Goal: Information Seeking & Learning: Learn about a topic

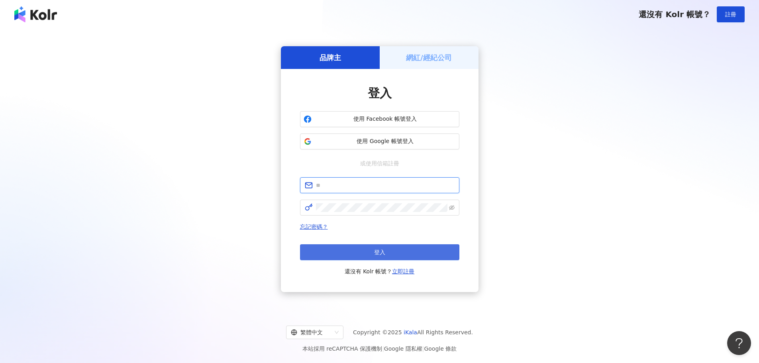
type input "**********"
click at [344, 250] on button "登入" at bounding box center [379, 252] width 159 height 16
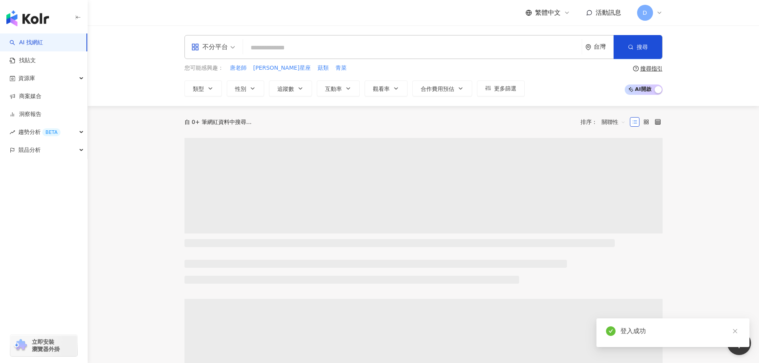
click at [280, 43] on input "search" at bounding box center [412, 47] width 332 height 15
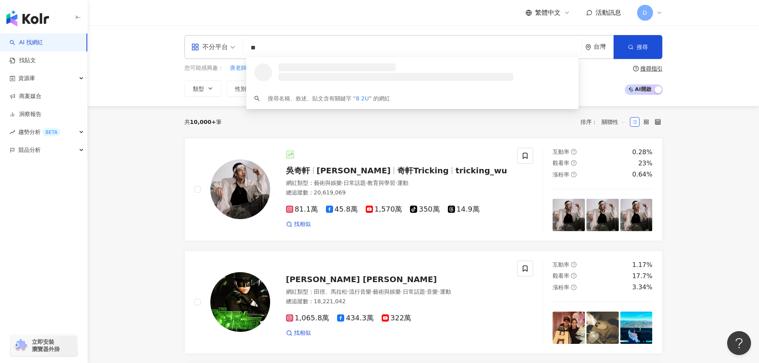
type input "*"
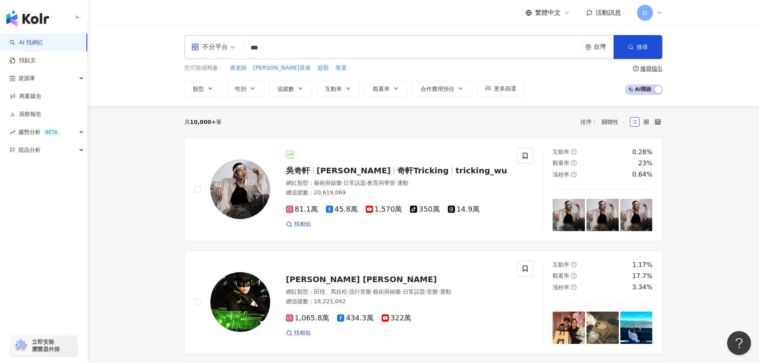
type input "**"
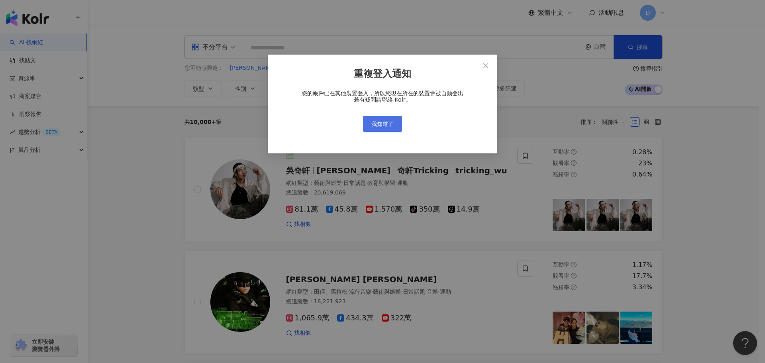
click at [397, 126] on button "我知道了" at bounding box center [382, 124] width 39 height 16
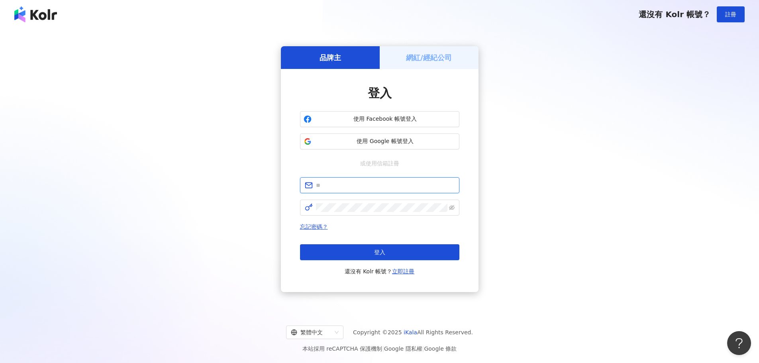
type input "**********"
click at [422, 252] on button "登入" at bounding box center [379, 252] width 159 height 16
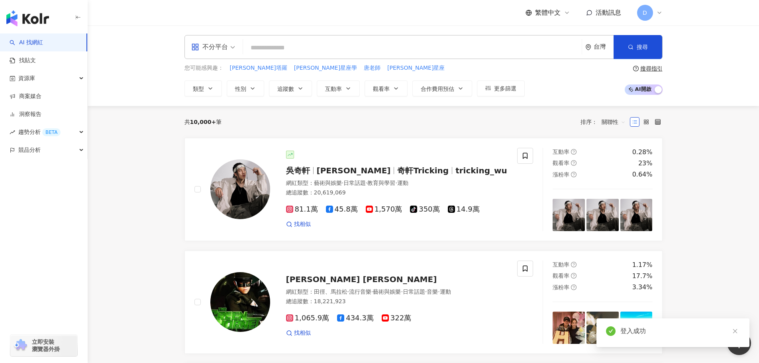
click at [296, 49] on input "search" at bounding box center [412, 47] width 332 height 15
click at [248, 65] on span "唐綺陽塔羅" at bounding box center [258, 68] width 57 height 8
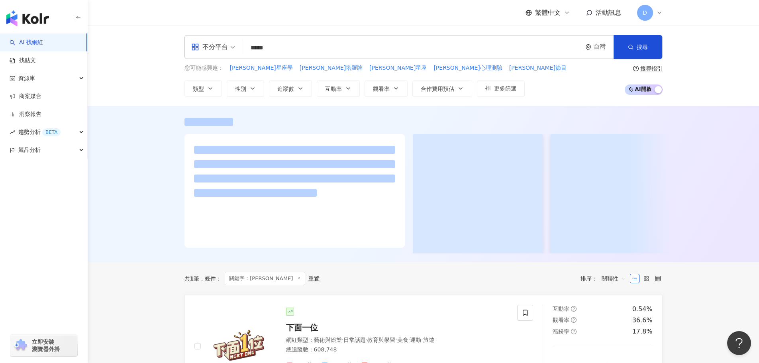
click at [306, 52] on input "*****" at bounding box center [412, 47] width 332 height 15
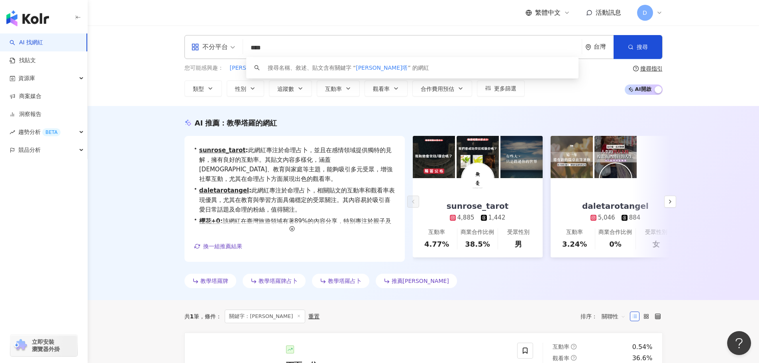
type input "***"
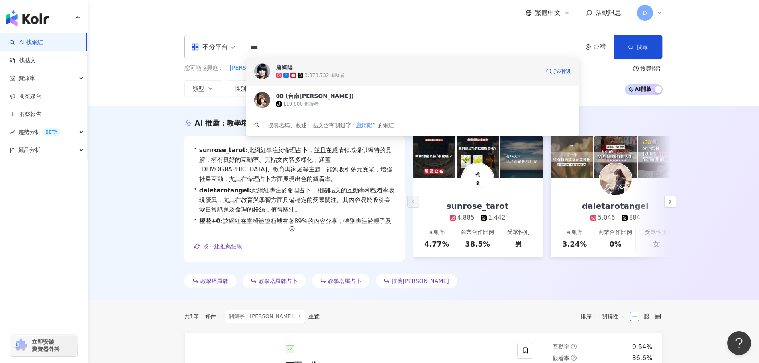
click at [342, 74] on div "3,873,732 追蹤者" at bounding box center [408, 75] width 264 height 8
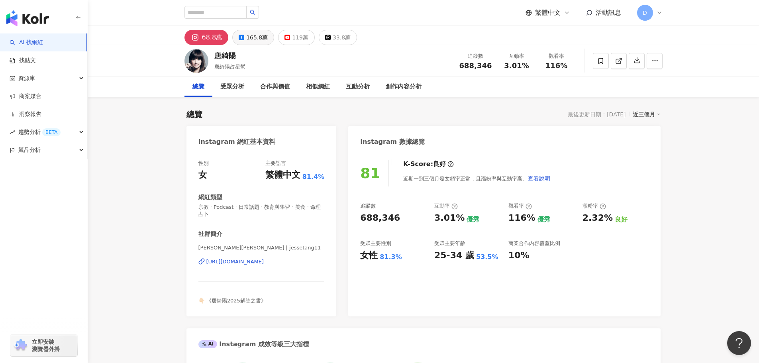
click at [254, 36] on div "165.8萬" at bounding box center [257, 37] width 22 height 11
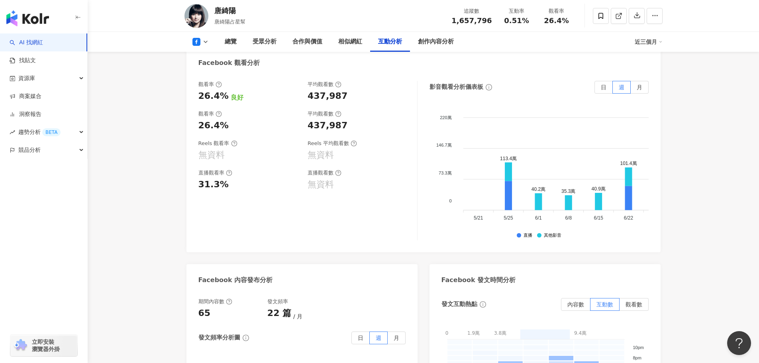
scroll to position [1543, 0]
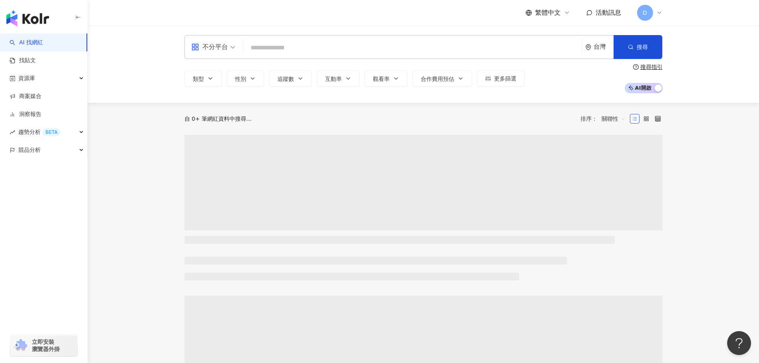
click at [295, 42] on input "search" at bounding box center [412, 47] width 332 height 15
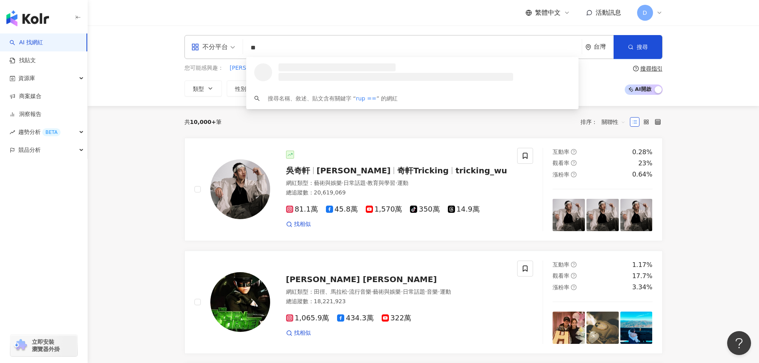
type input "*"
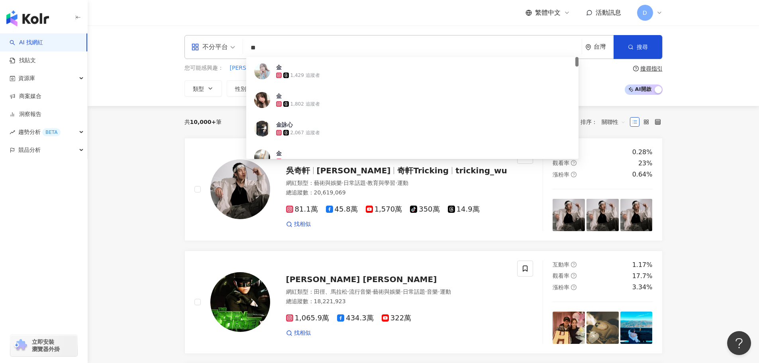
click at [294, 49] on input "**" at bounding box center [412, 47] width 332 height 15
type input "***"
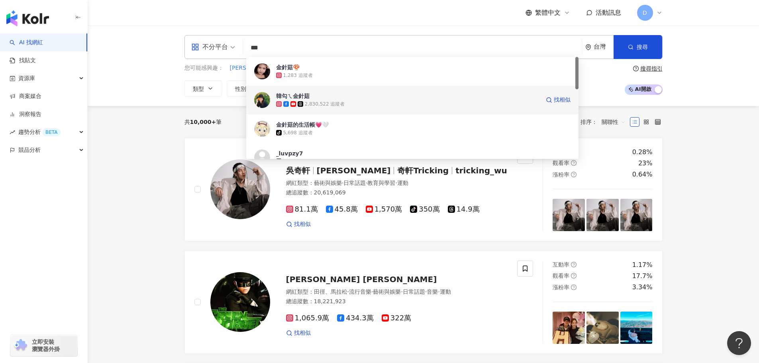
click at [326, 96] on span "韓勾ㄟ金針菇" at bounding box center [408, 96] width 264 height 8
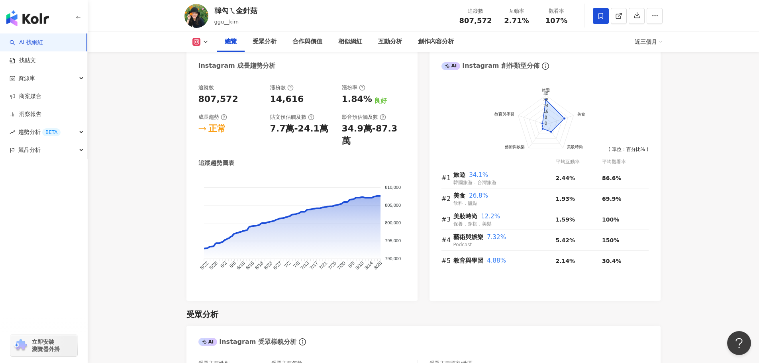
scroll to position [438, 0]
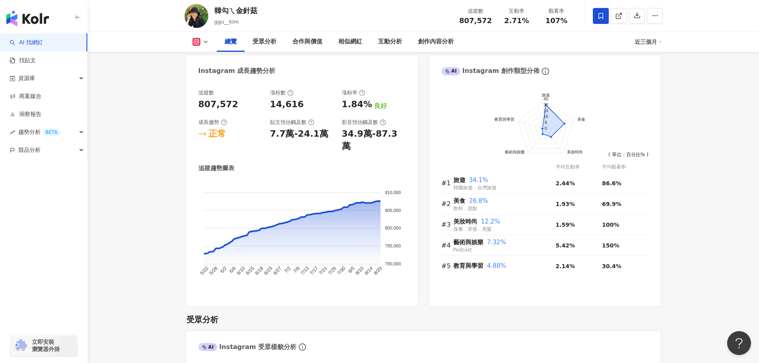
click at [35, 40] on link "AI 找網紅" at bounding box center [26, 43] width 33 height 8
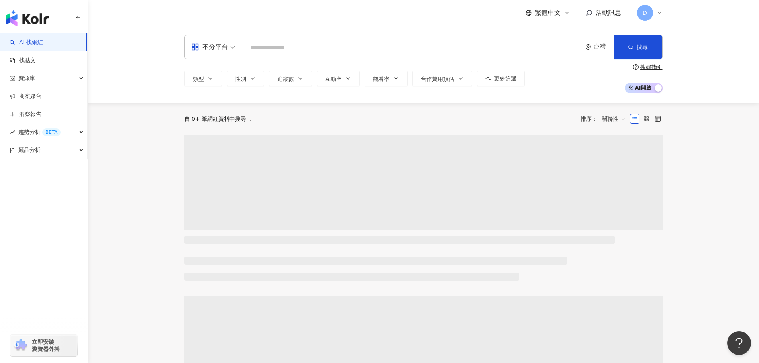
click at [289, 47] on input "search" at bounding box center [412, 47] width 332 height 15
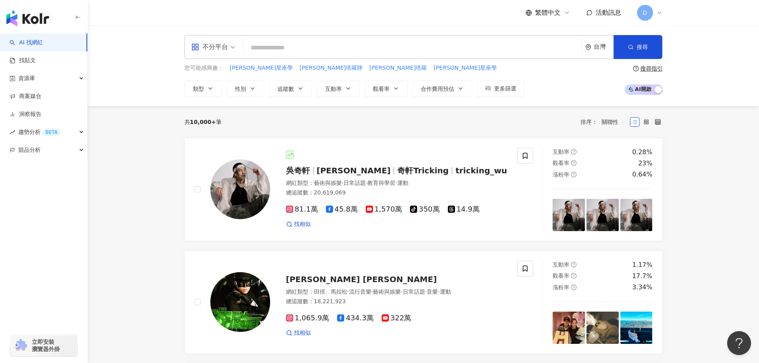
click at [341, 45] on input "search" at bounding box center [412, 47] width 332 height 15
type input "*"
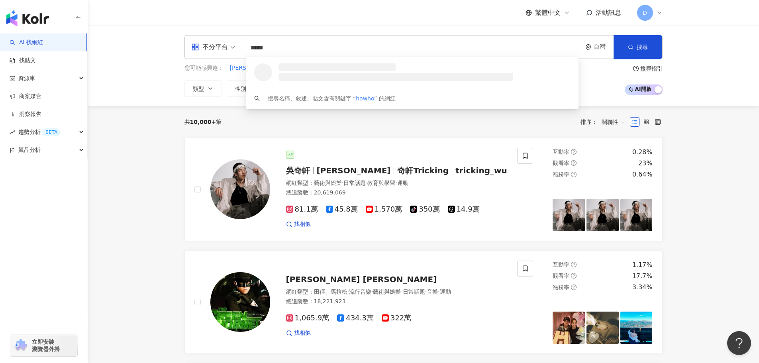
type input "******"
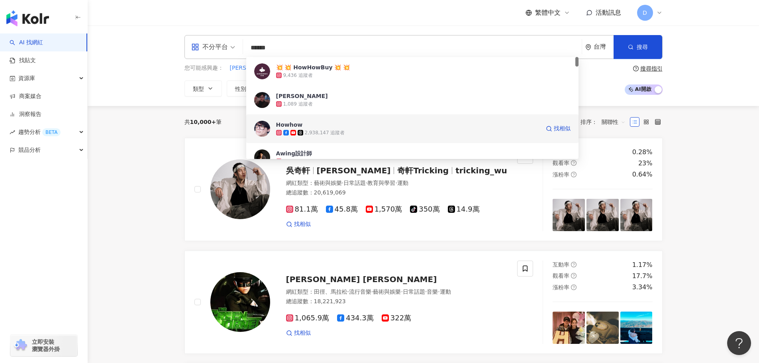
click at [350, 130] on div "2,938,147 追蹤者" at bounding box center [408, 133] width 264 height 8
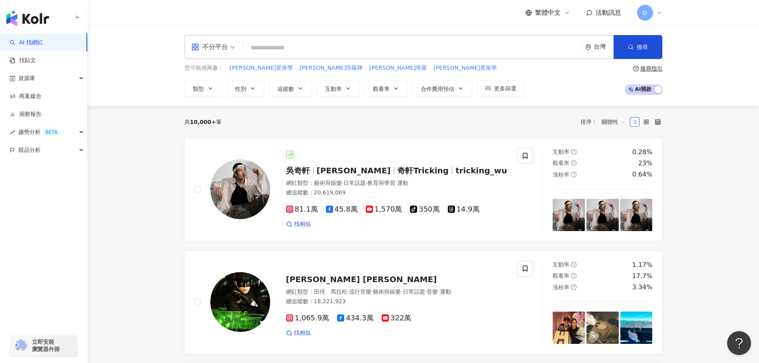
click at [320, 50] on input "search" at bounding box center [412, 47] width 332 height 15
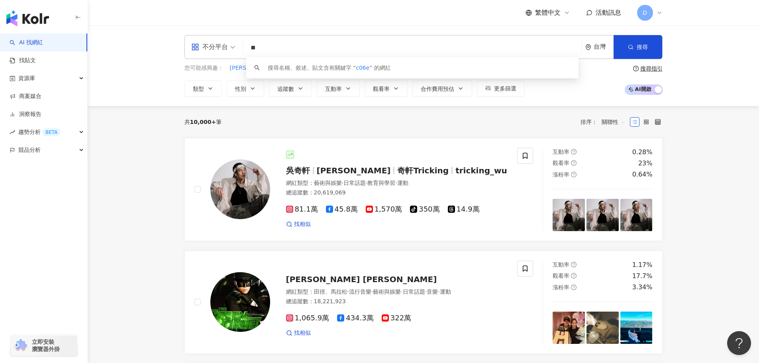
type input "*"
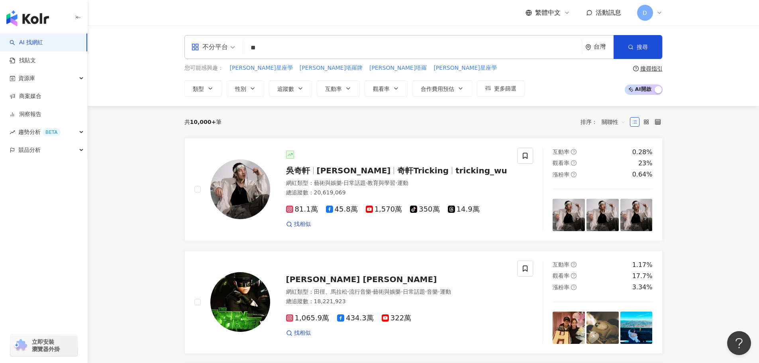
click at [320, 50] on input "**" at bounding box center [412, 47] width 332 height 15
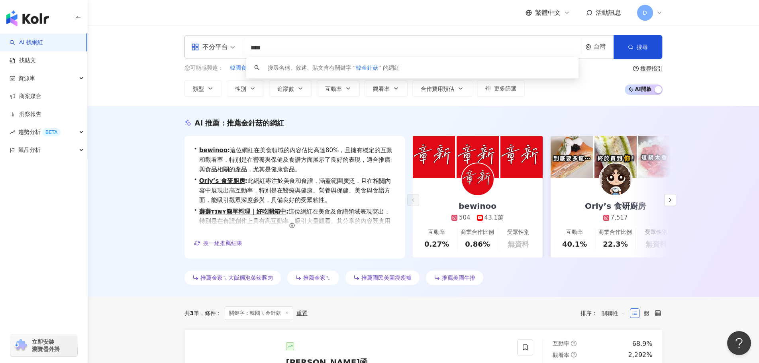
type input "***"
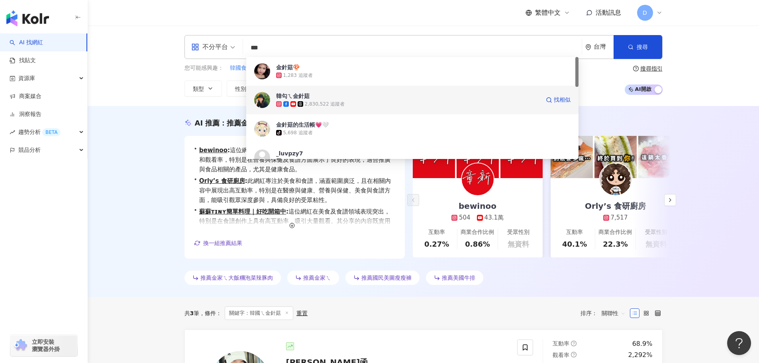
click at [324, 96] on span "韓勾ㄟ金針菇" at bounding box center [408, 96] width 264 height 8
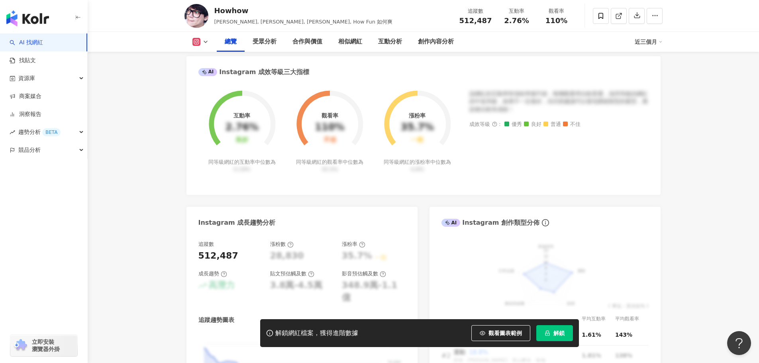
scroll to position [279, 0]
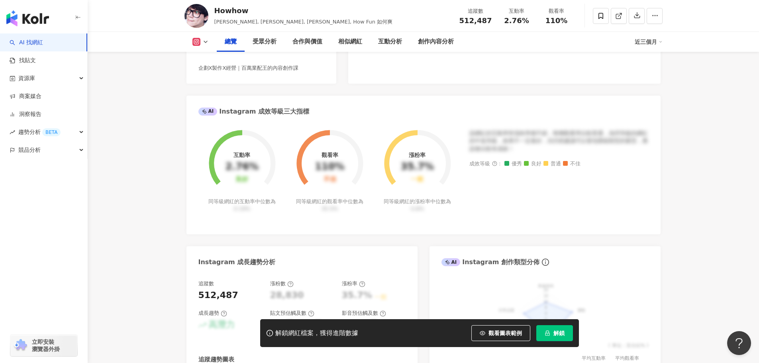
scroll to position [0, 0]
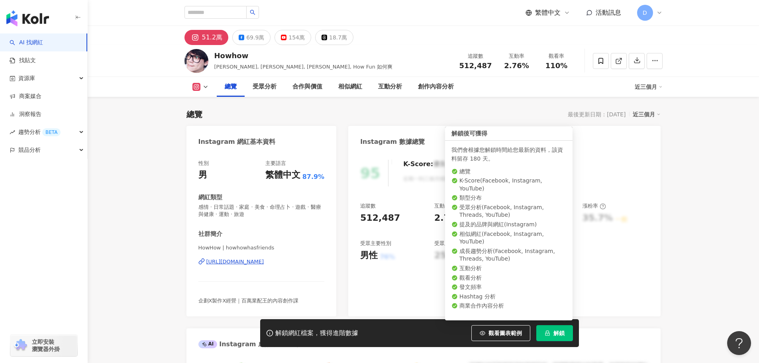
click at [559, 336] on span "解鎖" at bounding box center [559, 333] width 11 height 6
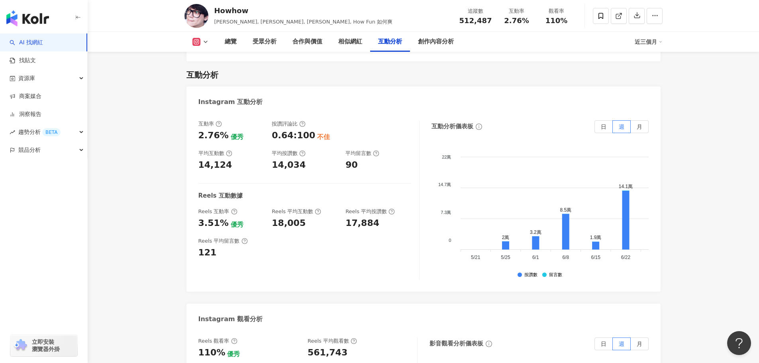
scroll to position [1634, 0]
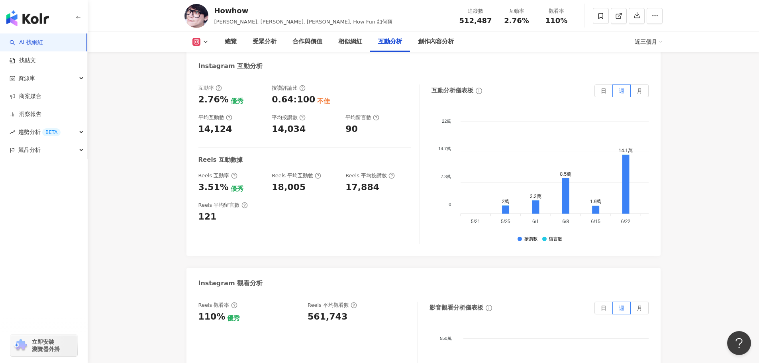
click at [33, 47] on link "AI 找網紅" at bounding box center [26, 43] width 33 height 8
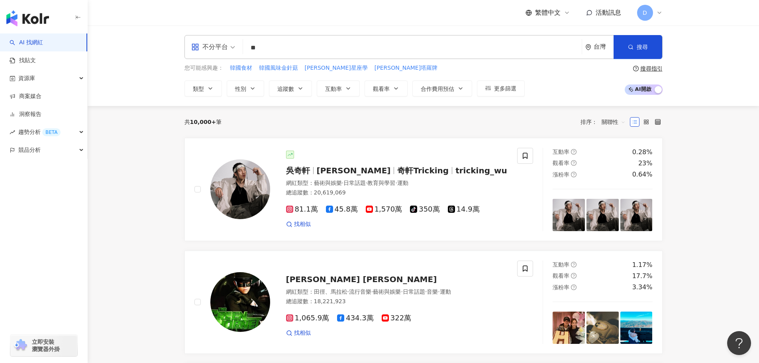
type input "*"
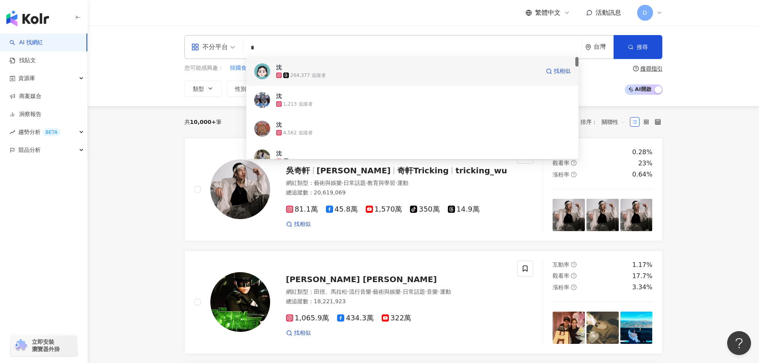
click at [322, 73] on div "264,377 追蹤者" at bounding box center [308, 75] width 35 height 7
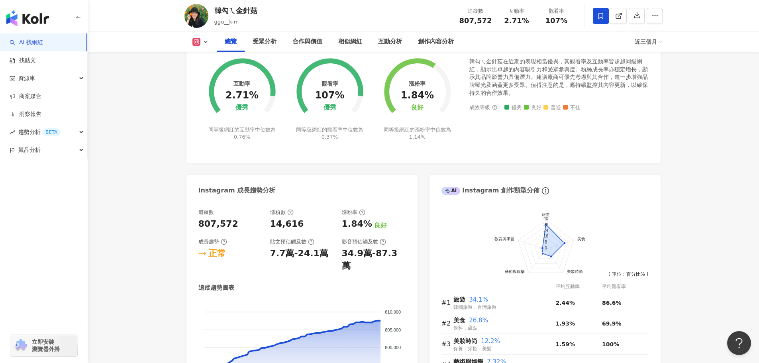
scroll to position [359, 0]
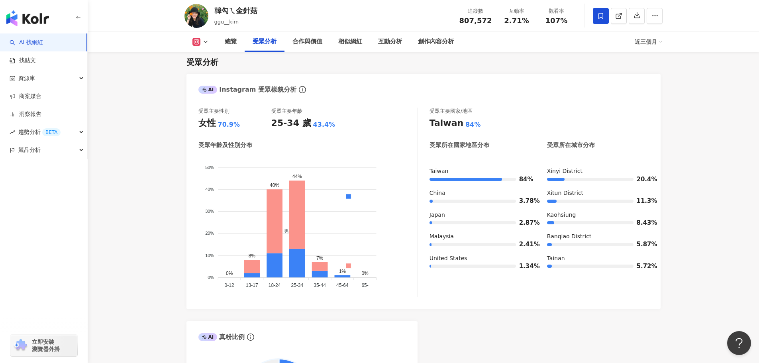
scroll to position [678, 0]
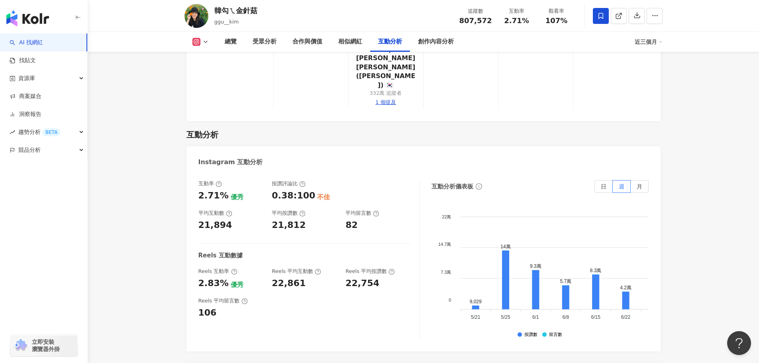
scroll to position [1634, 0]
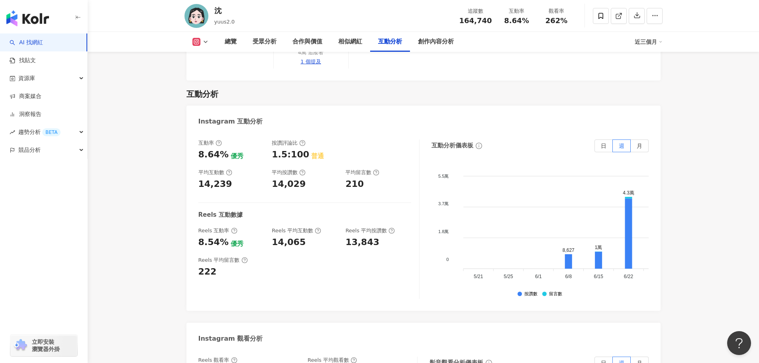
scroll to position [1594, 0]
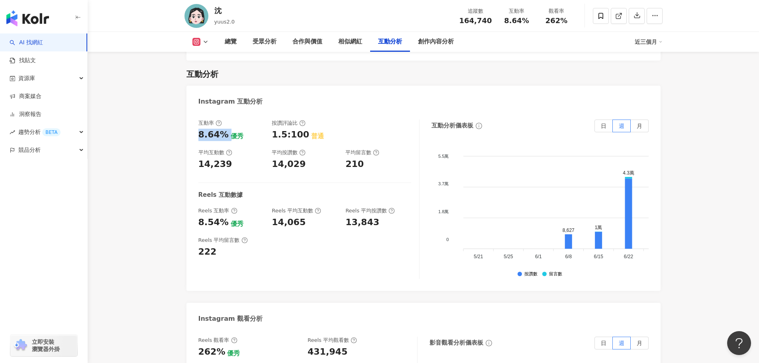
drag, startPoint x: 200, startPoint y: 116, endPoint x: 226, endPoint y: 118, distance: 26.0
click at [226, 129] on div "8.64% 優秀" at bounding box center [231, 135] width 66 height 12
copy div "8.64%"
drag, startPoint x: 200, startPoint y: 202, endPoint x: 224, endPoint y: 200, distance: 24.1
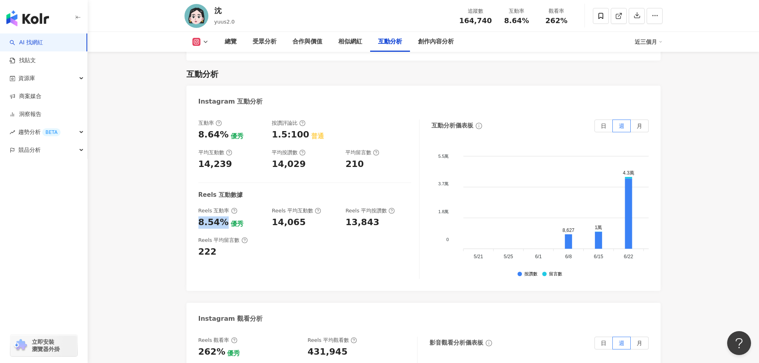
click at [224, 216] on div "8.54%" at bounding box center [213, 222] width 30 height 12
copy div "8.54%"
drag, startPoint x: 273, startPoint y: 201, endPoint x: 303, endPoint y: 201, distance: 30.7
click at [303, 216] on div "14,065" at bounding box center [305, 222] width 66 height 12
copy div "14,065"
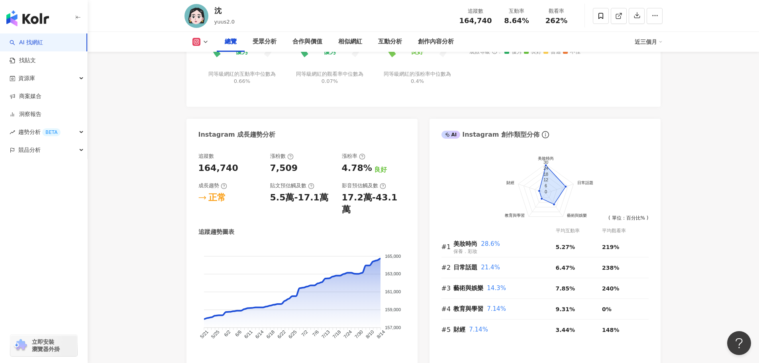
scroll to position [359, 0]
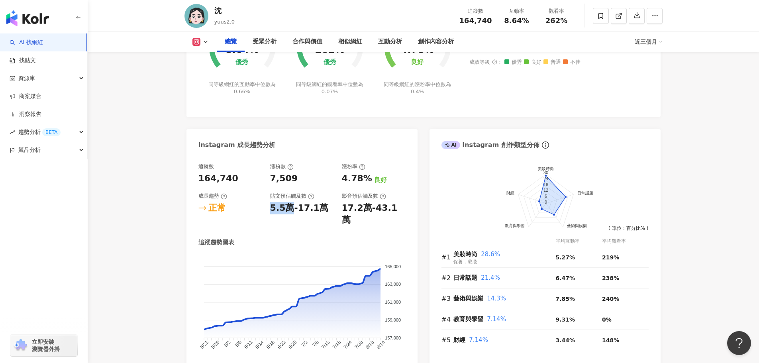
drag, startPoint x: 271, startPoint y: 208, endPoint x: 293, endPoint y: 208, distance: 21.9
click at [293, 208] on div "5.5萬-17.1萬" at bounding box center [299, 208] width 58 height 12
copy div "5.5萬"
drag, startPoint x: 341, startPoint y: 209, endPoint x: 368, endPoint y: 206, distance: 27.3
click at [368, 206] on div "追蹤數 164,740 漲粉數 7,509 漲粉率 4.78% 良好 成長趨勢 正常 貼文預估觸及數 5.5萬-17.1萬 影音預估觸及數 17.2萬-43.…" at bounding box center [301, 194] width 207 height 63
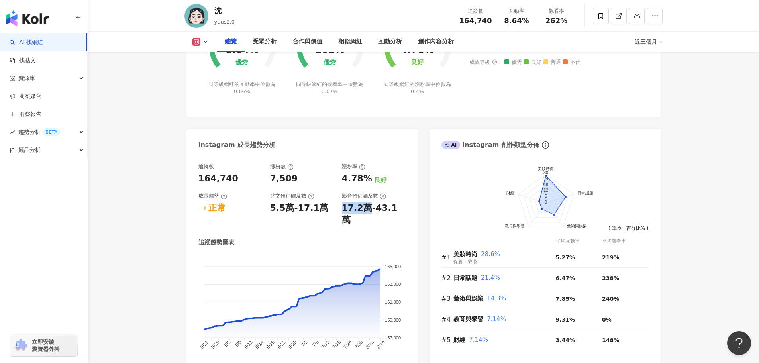
copy div "17.2萬"
drag, startPoint x: 199, startPoint y: 177, endPoint x: 234, endPoint y: 173, distance: 35.0
click at [234, 173] on div "164,740" at bounding box center [230, 179] width 64 height 12
copy div "164,740"
